Goal: Task Accomplishment & Management: Use online tool/utility

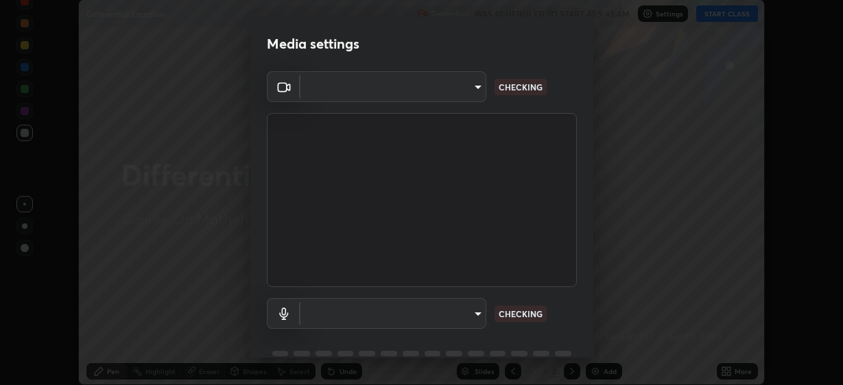
scroll to position [385, 842]
type input "8d151dd088312e9ada96c4de4697316386333bfb6f92f4987c8bb86b5306b5cd"
type input "communications"
click at [475, 319] on body "Erase all Differential Equation Recording WAS SCHEDULED TO START AT 9:45 AM Set…" at bounding box center [421, 192] width 843 height 385
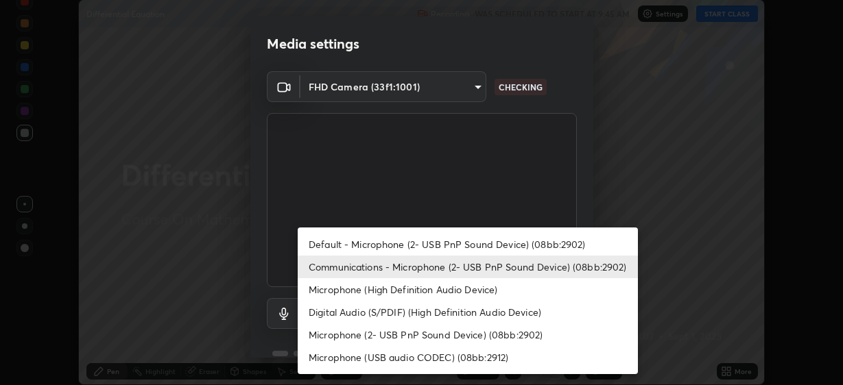
click at [447, 269] on li "Communications - Microphone (2- USB PnP Sound Device) (08bb:2902)" at bounding box center [468, 267] width 340 height 23
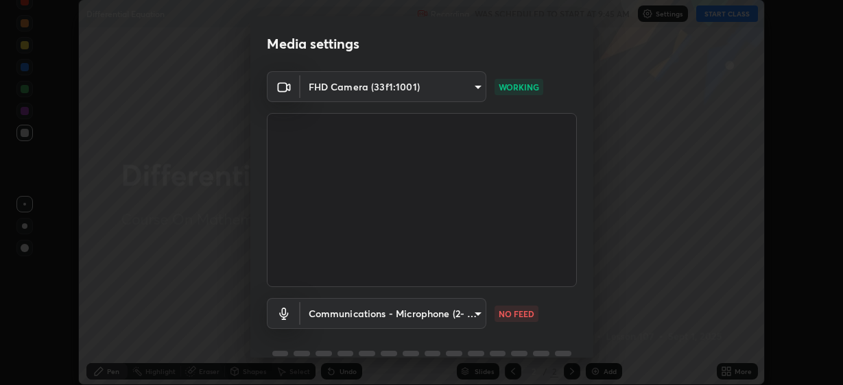
click at [477, 317] on body "Erase all Differential Equation Recording WAS SCHEDULED TO START AT 9:45 AM Set…" at bounding box center [421, 192] width 843 height 385
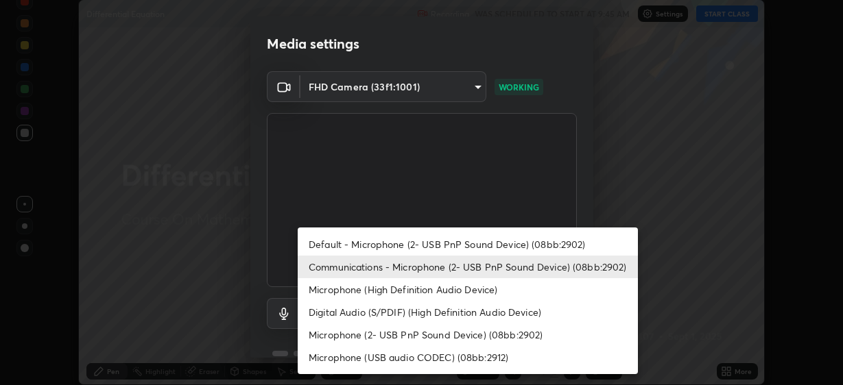
click at [496, 271] on li "Communications - Microphone (2- USB PnP Sound Device) (08bb:2902)" at bounding box center [468, 267] width 340 height 23
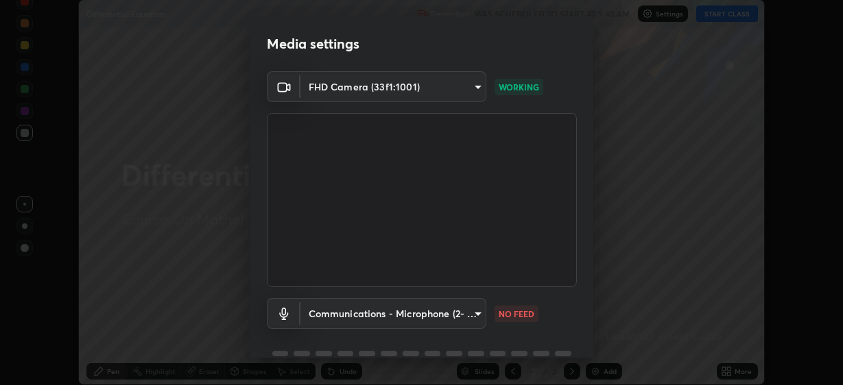
click at [475, 317] on body "Erase all Differential Equation Recording WAS SCHEDULED TO START AT 9:45 AM Set…" at bounding box center [421, 192] width 843 height 385
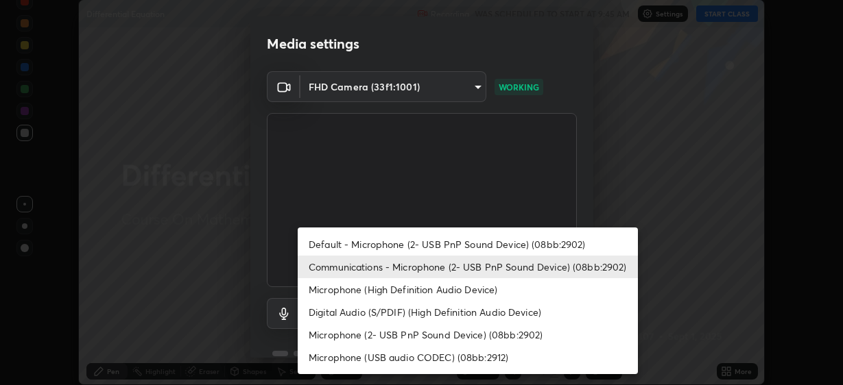
click at [493, 269] on li "Communications - Microphone (2- USB PnP Sound Device) (08bb:2902)" at bounding box center [468, 267] width 340 height 23
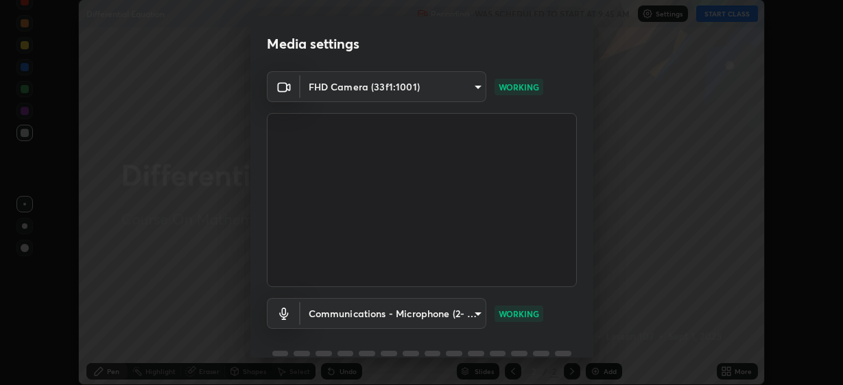
scroll to position [36, 0]
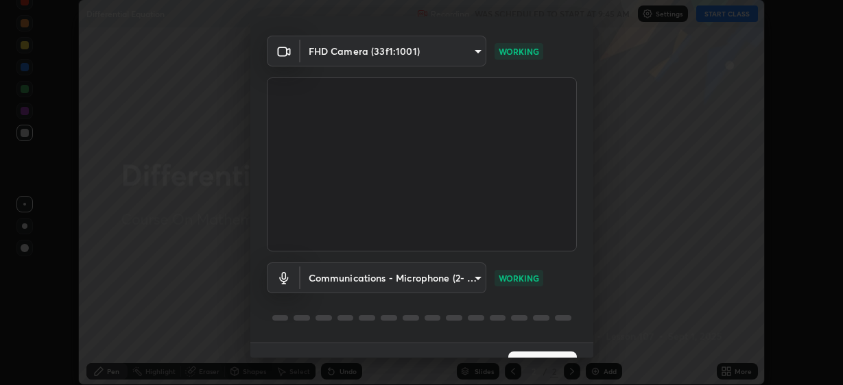
click at [543, 352] on button "Next" at bounding box center [542, 365] width 69 height 27
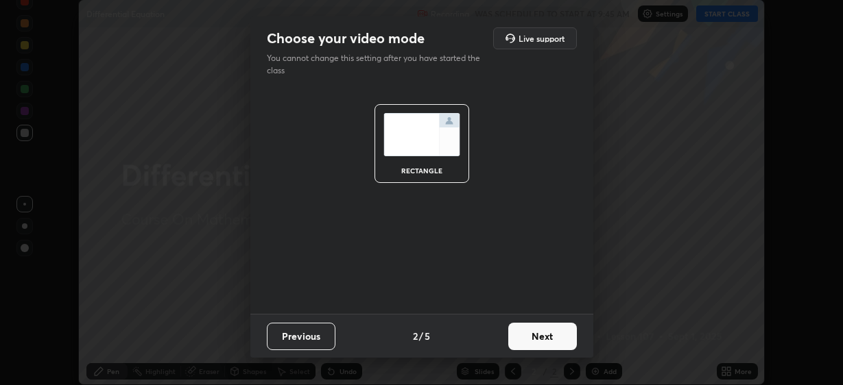
scroll to position [0, 0]
click at [539, 347] on button "Next" at bounding box center [542, 336] width 69 height 27
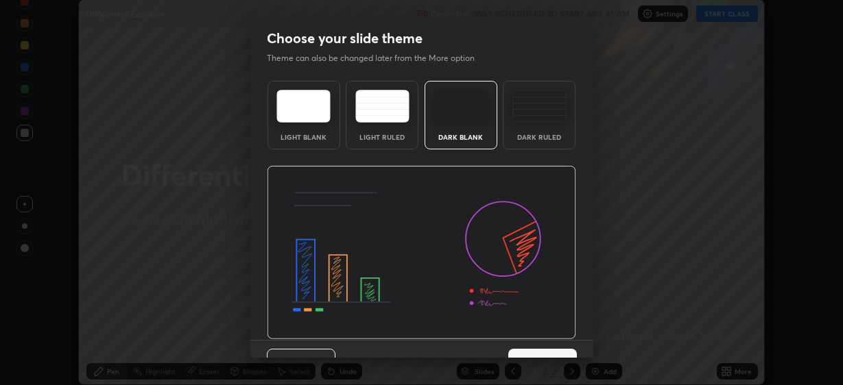
click at [544, 353] on button "Next" at bounding box center [542, 362] width 69 height 27
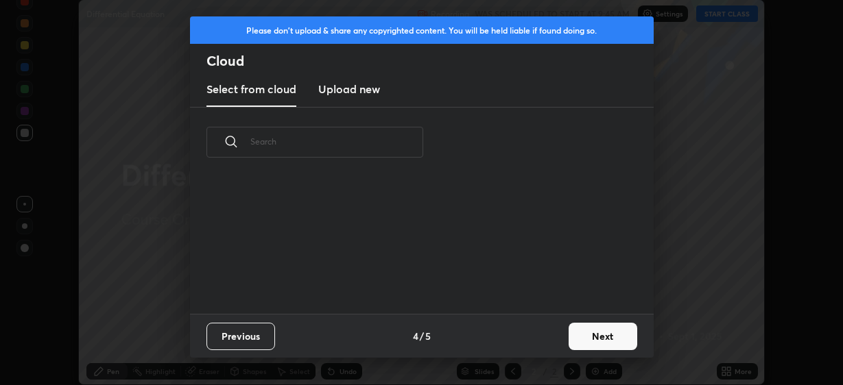
scroll to position [137, 440]
click at [581, 340] on button "Next" at bounding box center [603, 336] width 69 height 27
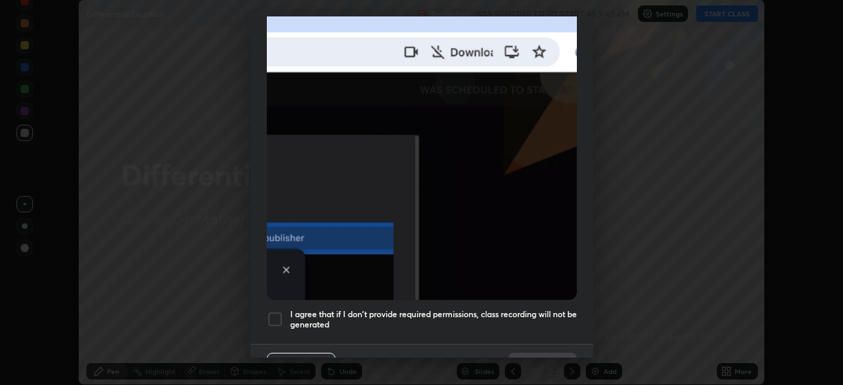
scroll to position [344, 0]
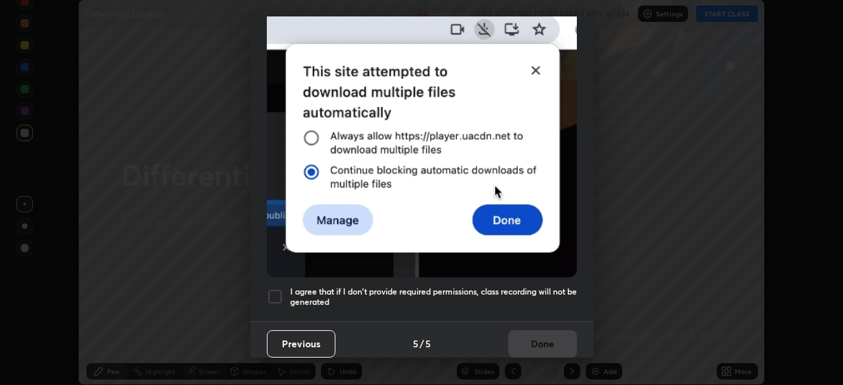
click at [275, 289] on div at bounding box center [275, 297] width 16 height 16
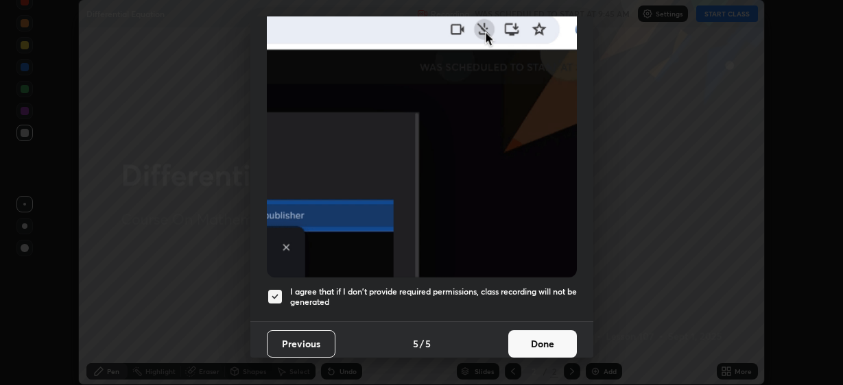
click at [541, 339] on button "Done" at bounding box center [542, 344] width 69 height 27
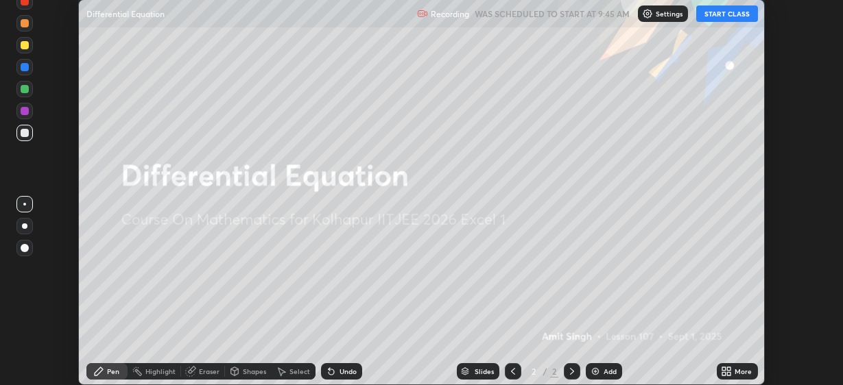
click at [666, 16] on p "Settings" at bounding box center [669, 13] width 27 height 7
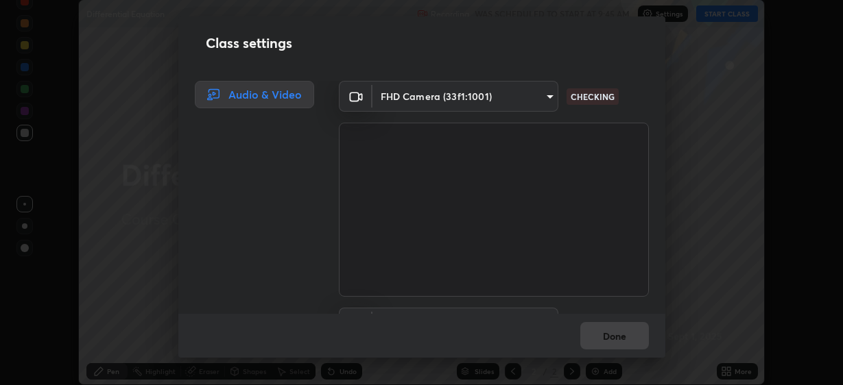
click at [682, 104] on div "Class settings Audio & Video FHD Camera (33f1:1001) 8d151dd088312e9ada96c4de469…" at bounding box center [421, 192] width 843 height 385
click at [543, 98] on body "Erase all Differential Equation Recording WAS SCHEDULED TO START AT 9:45 AM Set…" at bounding box center [421, 192] width 843 height 385
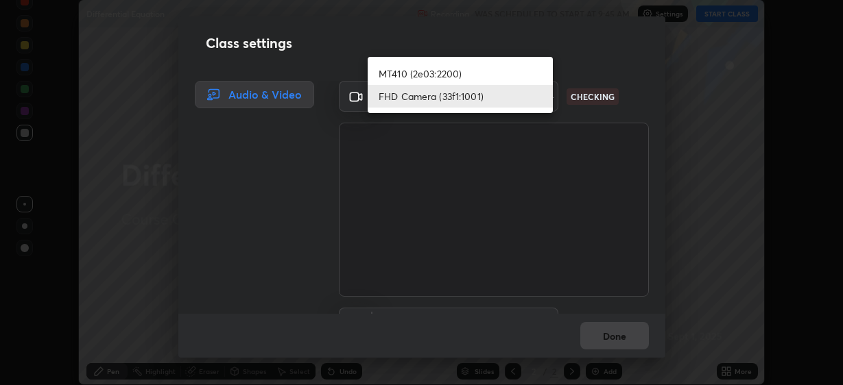
click at [519, 97] on li "FHD Camera (33f1:1001)" at bounding box center [460, 96] width 185 height 23
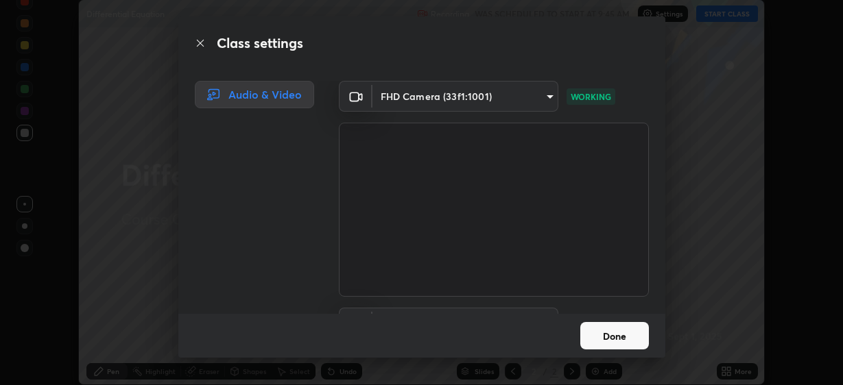
click at [623, 348] on button "Done" at bounding box center [614, 335] width 69 height 27
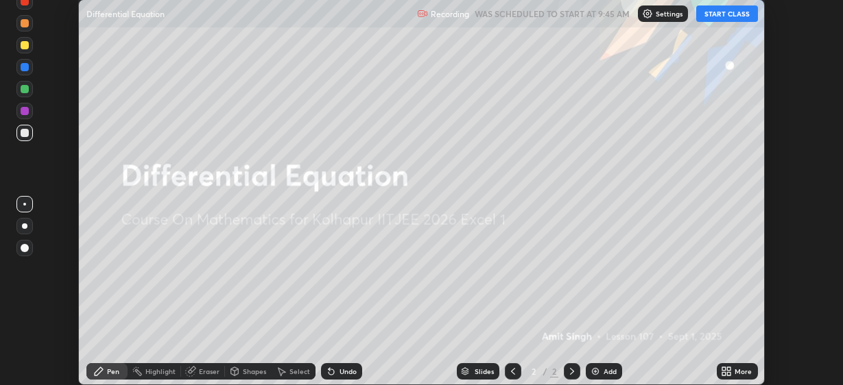
click at [730, 16] on button "START CLASS" at bounding box center [727, 13] width 62 height 16
